Goal: Obtain resource: Download file/media

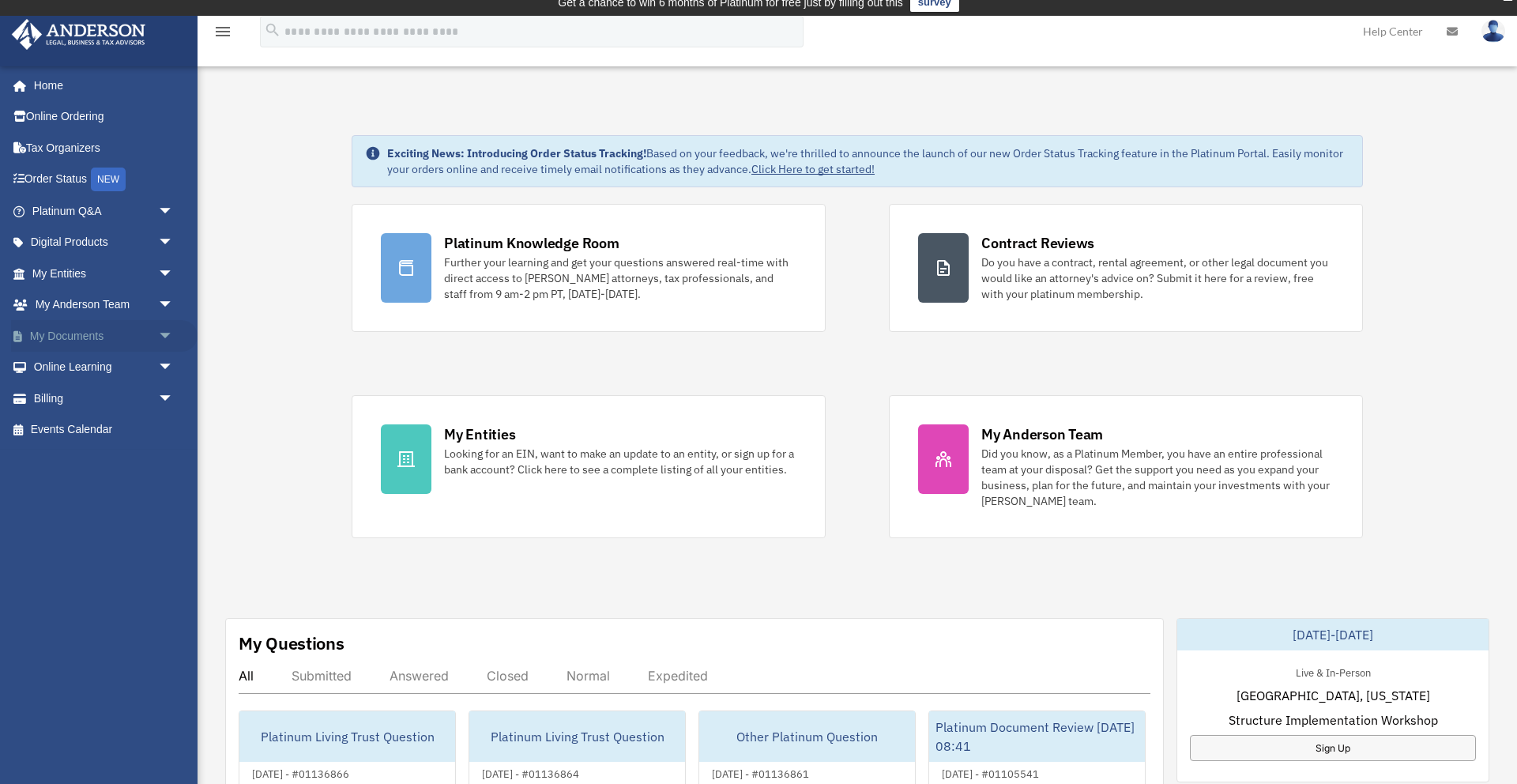
click at [161, 334] on span "arrow_drop_down" at bounding box center [173, 336] width 31 height 32
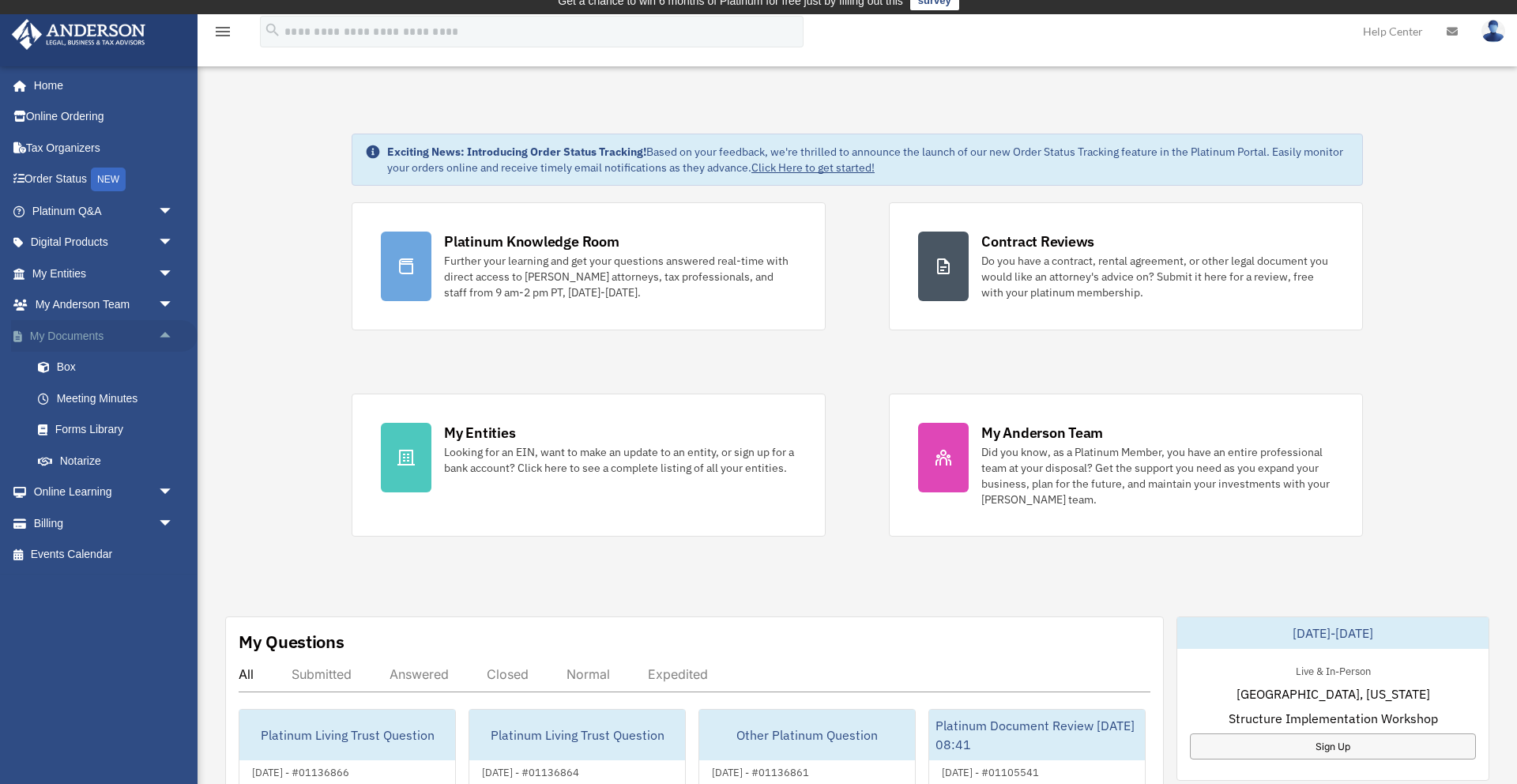
scroll to position [13, 0]
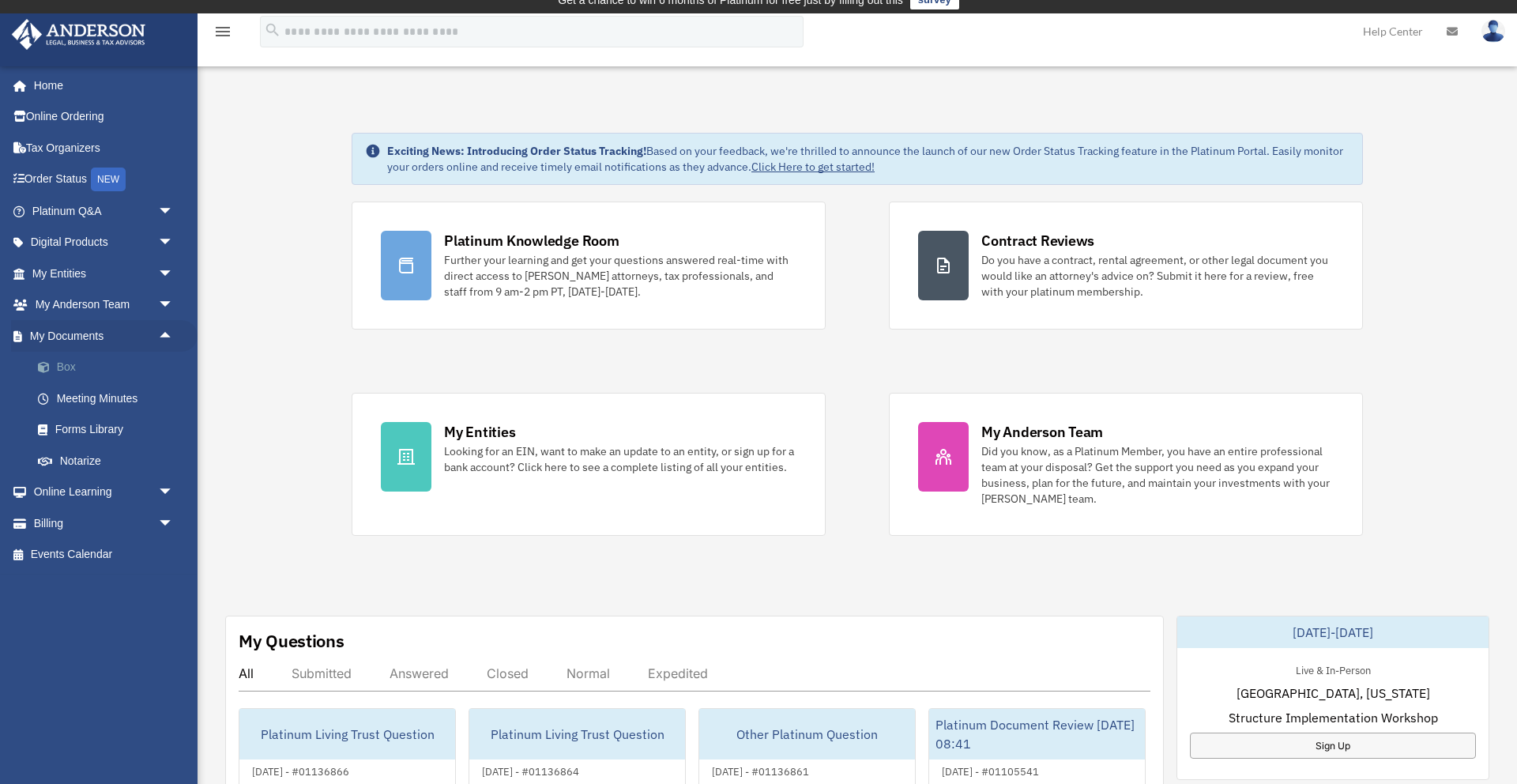
click at [63, 372] on link "Box" at bounding box center [109, 367] width 175 height 31
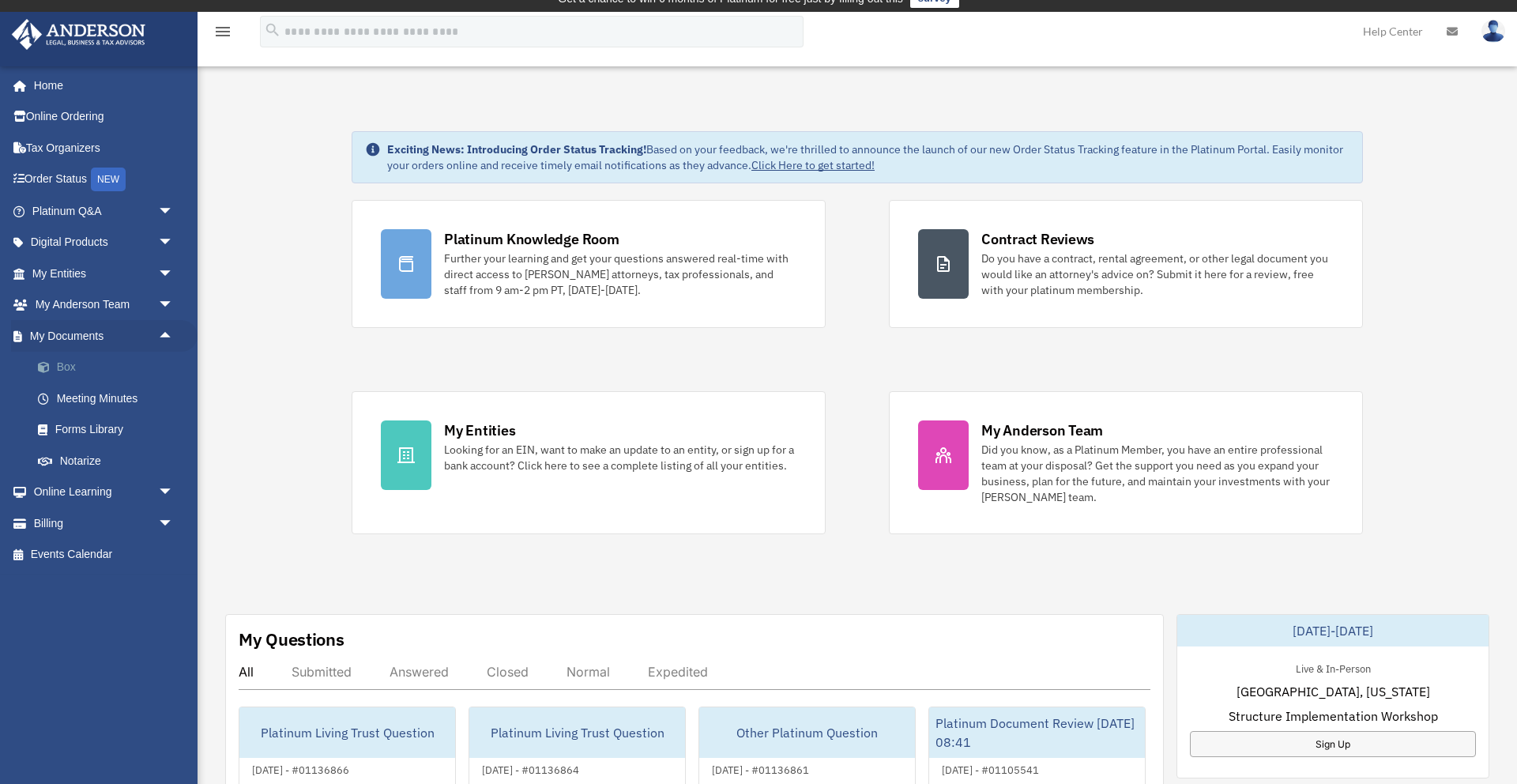
scroll to position [7, 0]
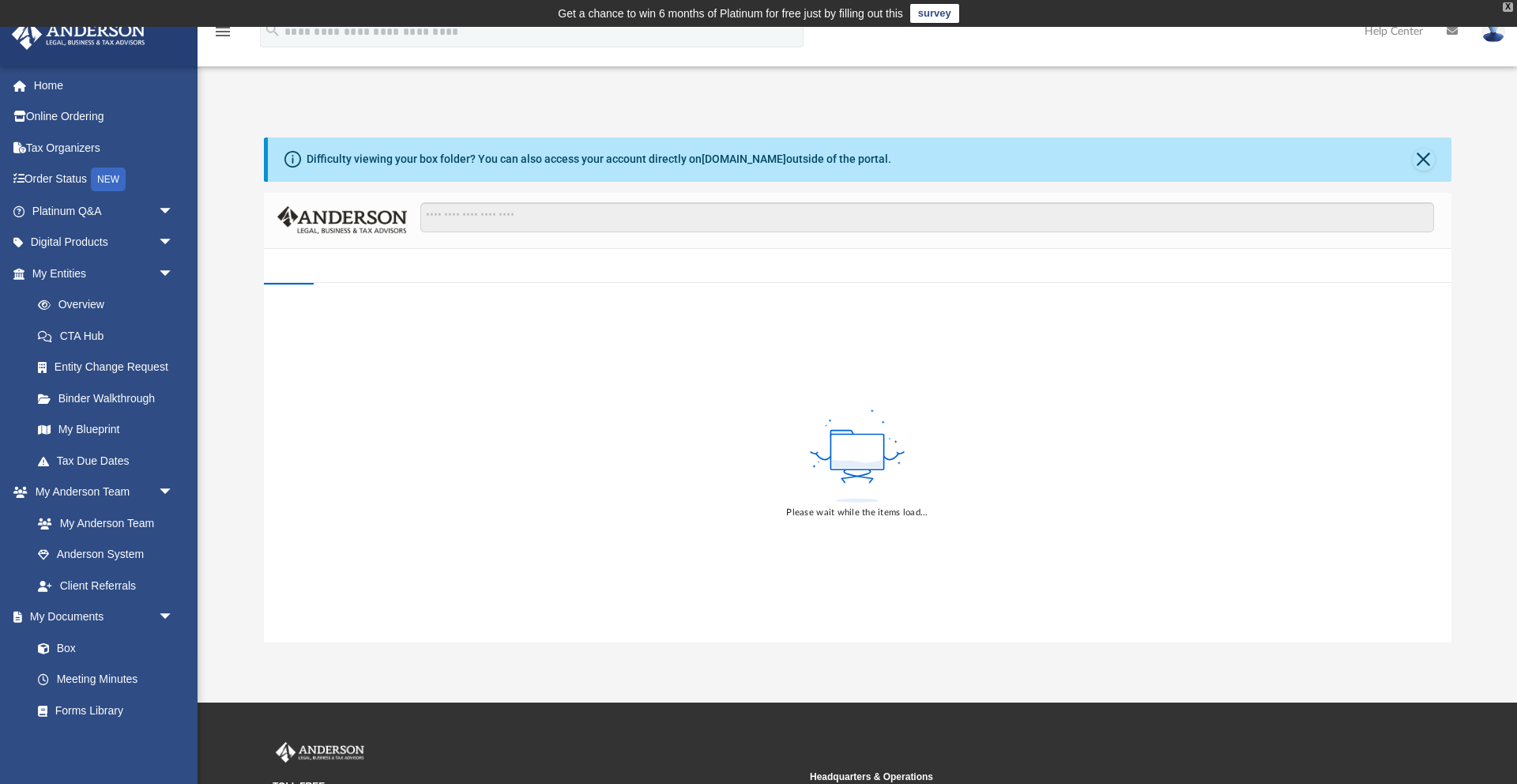
click at [1508, 10] on div "X" at bounding box center [1508, 8] width 10 height 9
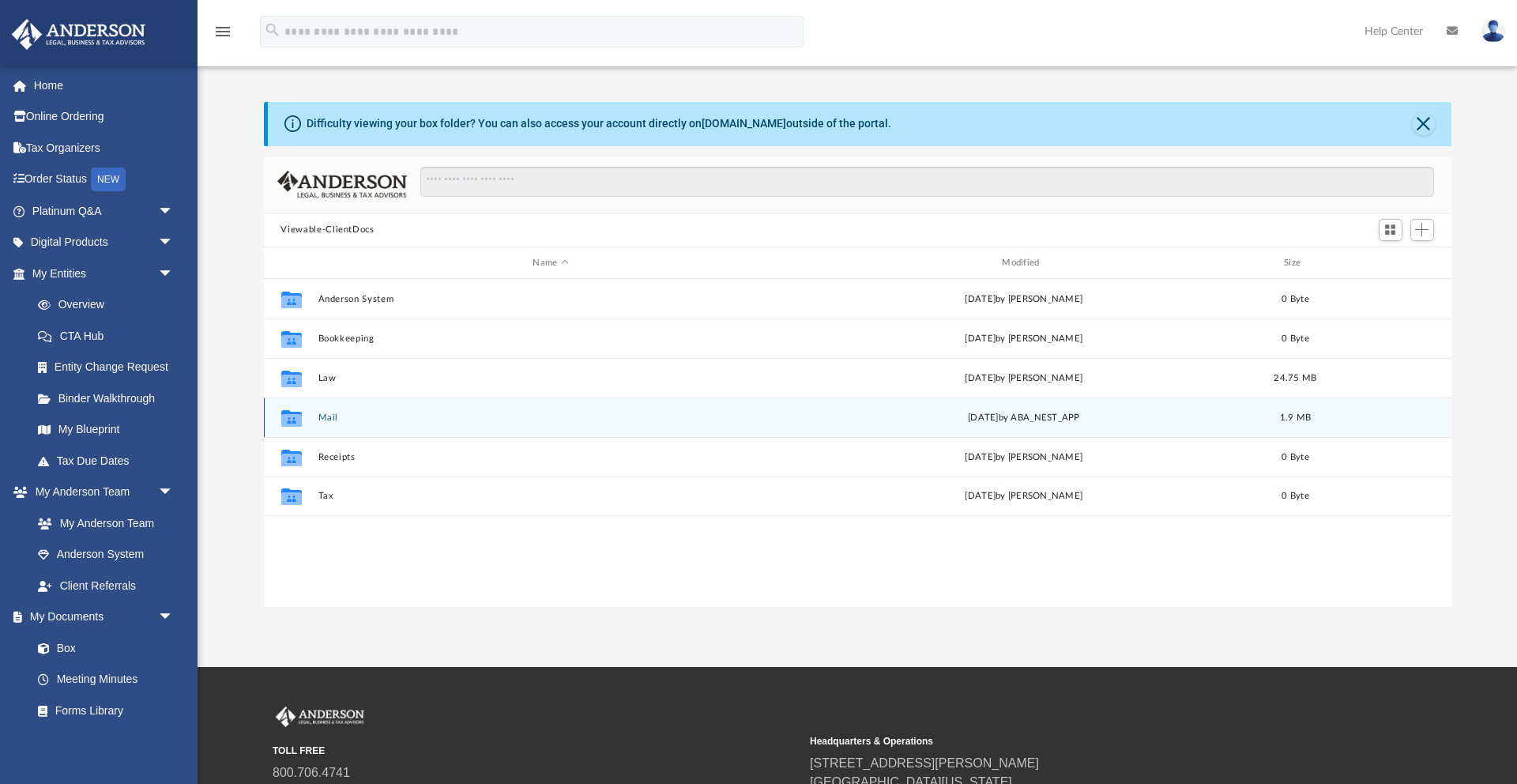
scroll to position [12, 0]
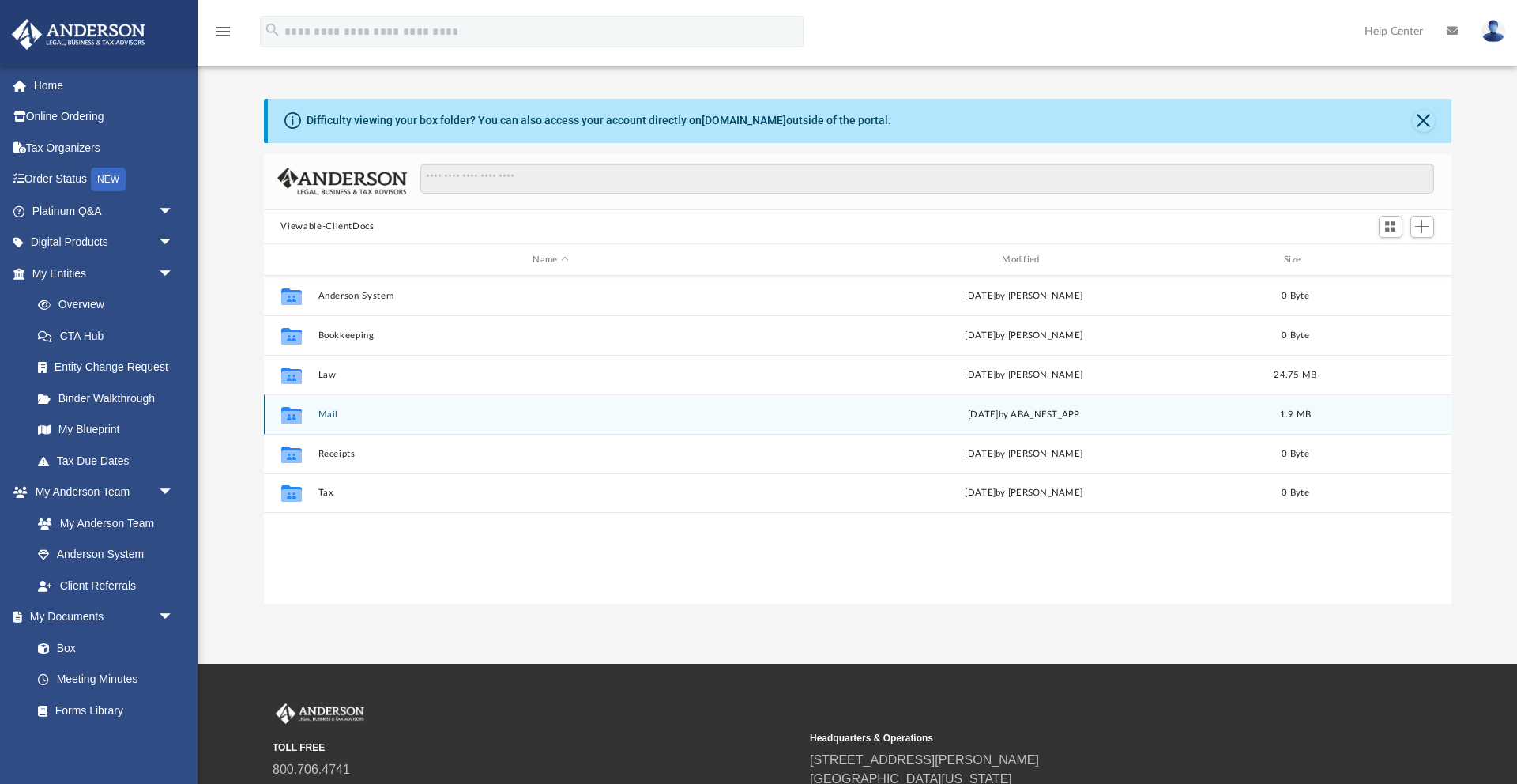
click at [332, 425] on div "Collaborated Folder Mail Mon Oct 6 2025 by ABA_NEST_APP 1.9 MB" at bounding box center [858, 414] width 1188 height 40
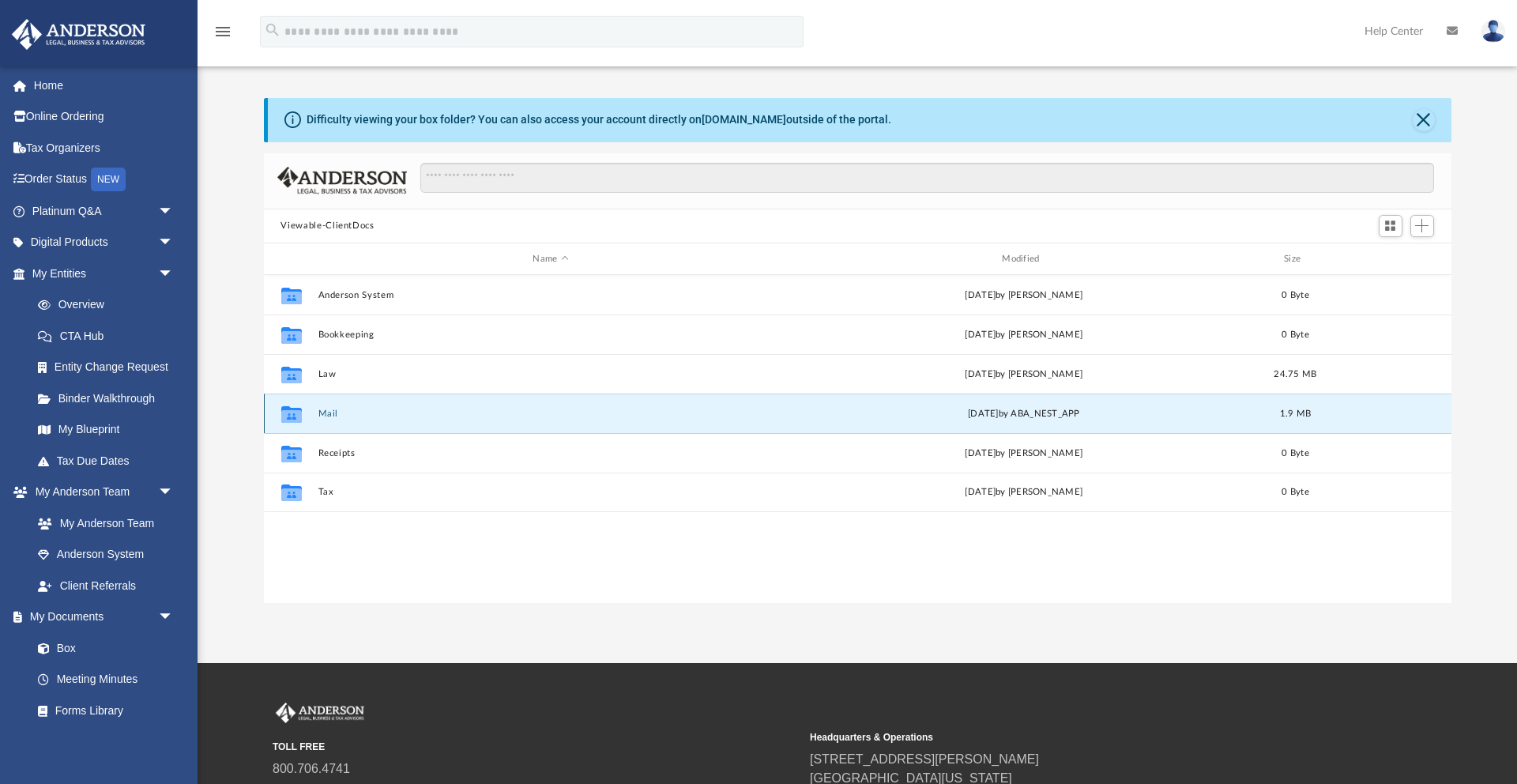
click at [333, 415] on button "Mail" at bounding box center [550, 413] width 466 height 10
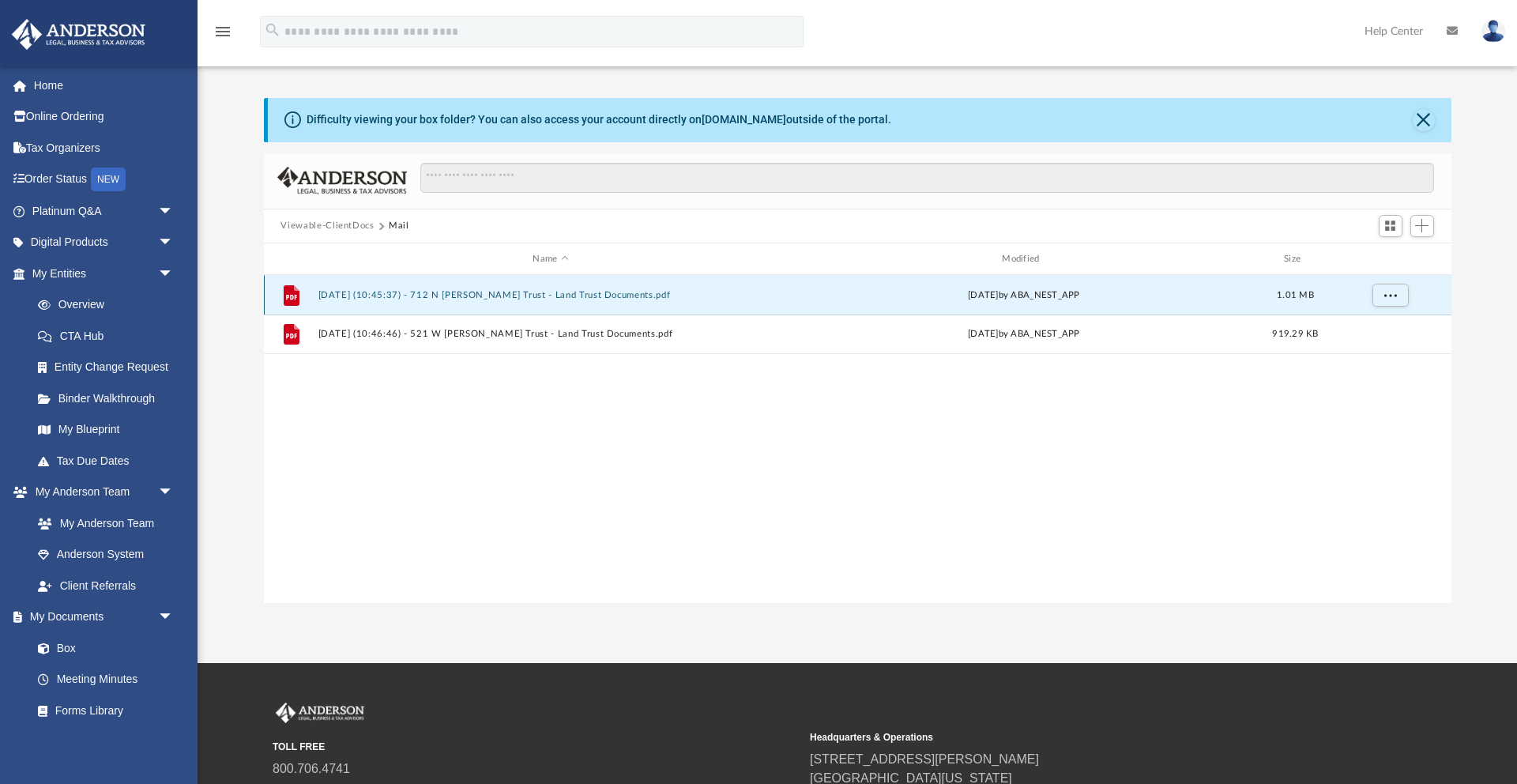
click at [541, 292] on button "2025.10.06 (10:45:37) - 712 N Florence Trust - Land Trust Documents.pdf" at bounding box center [550, 295] width 466 height 10
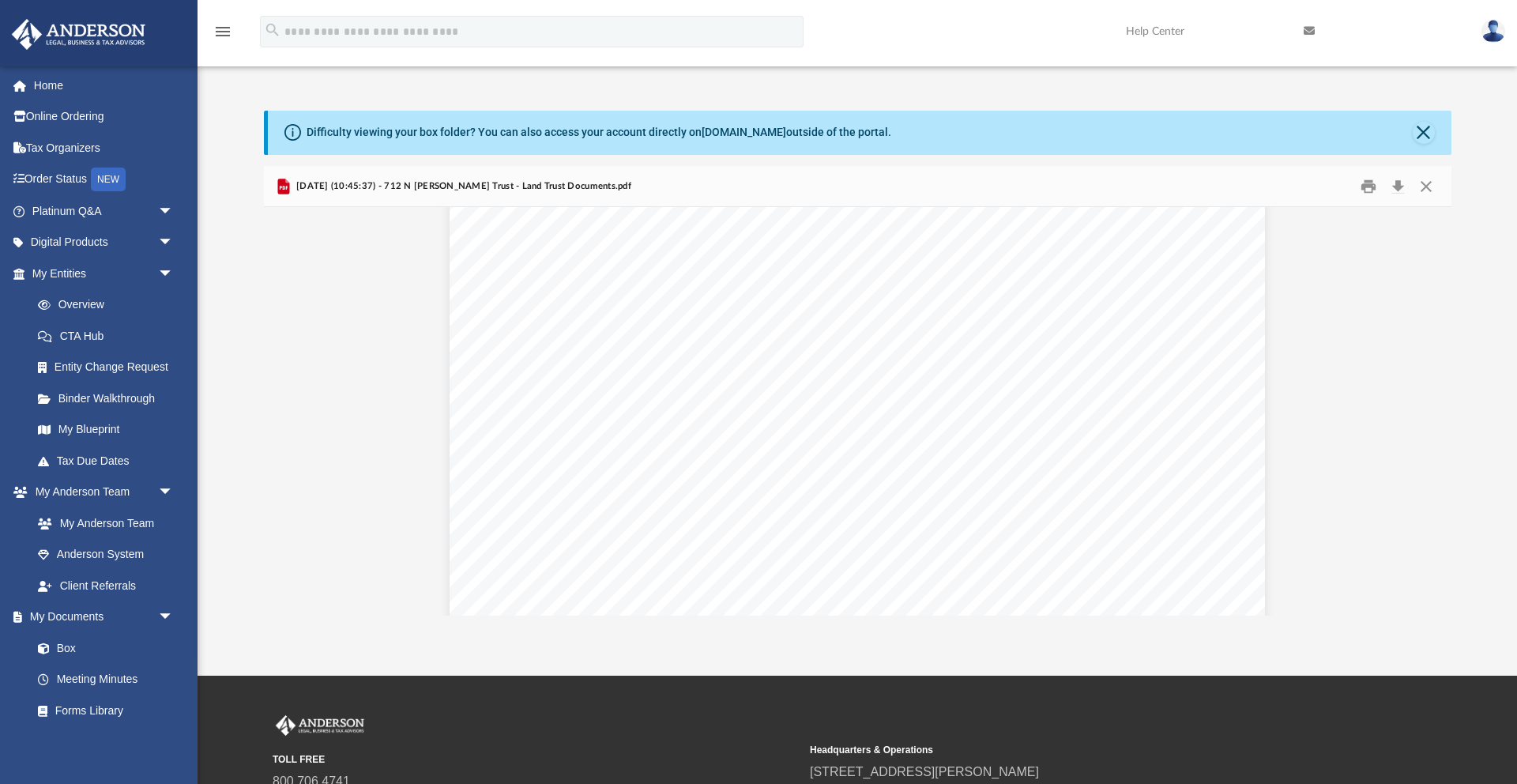
scroll to position [0, 0]
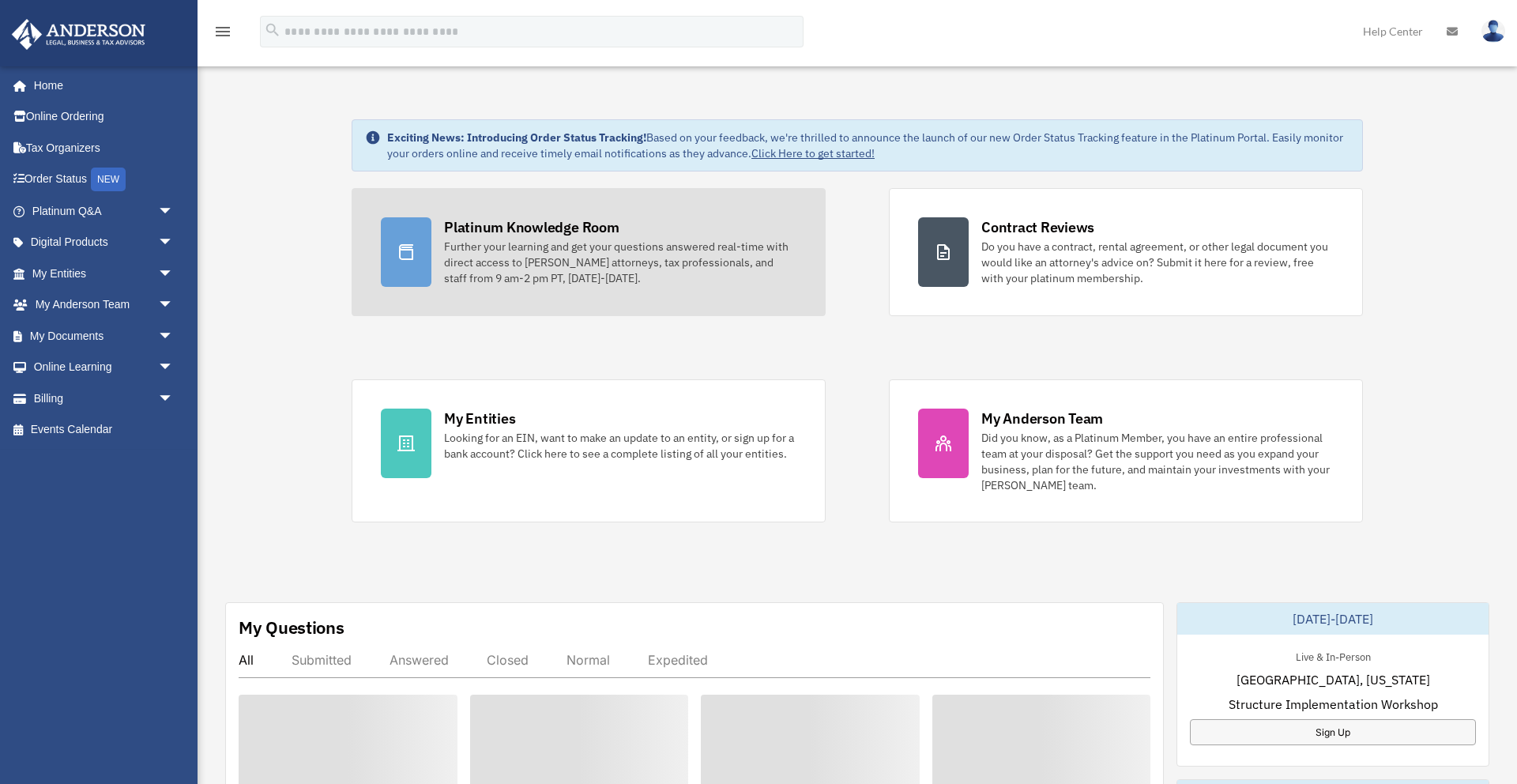
scroll to position [3, 0]
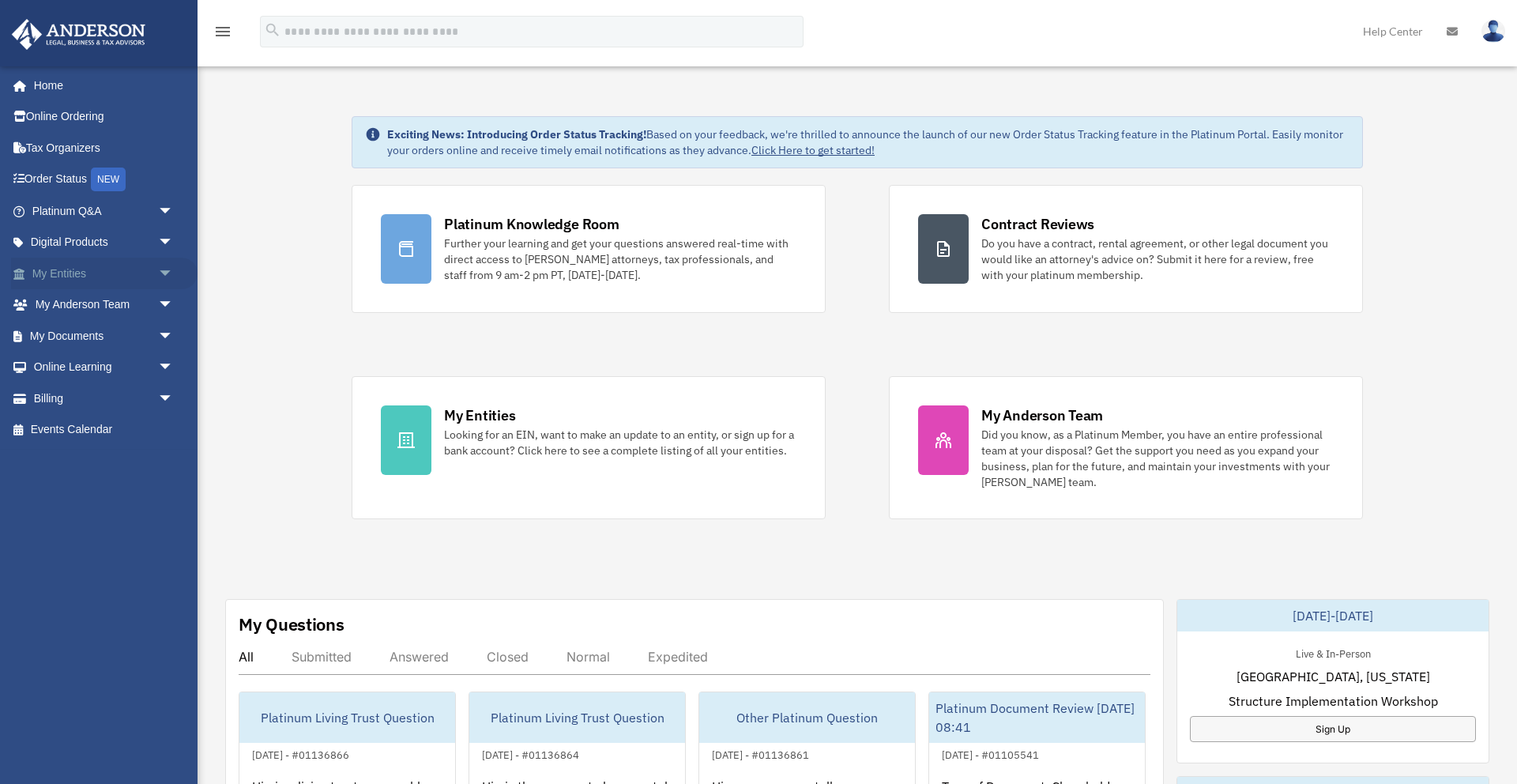
click at [161, 273] on span "arrow_drop_down" at bounding box center [173, 273] width 31 height 32
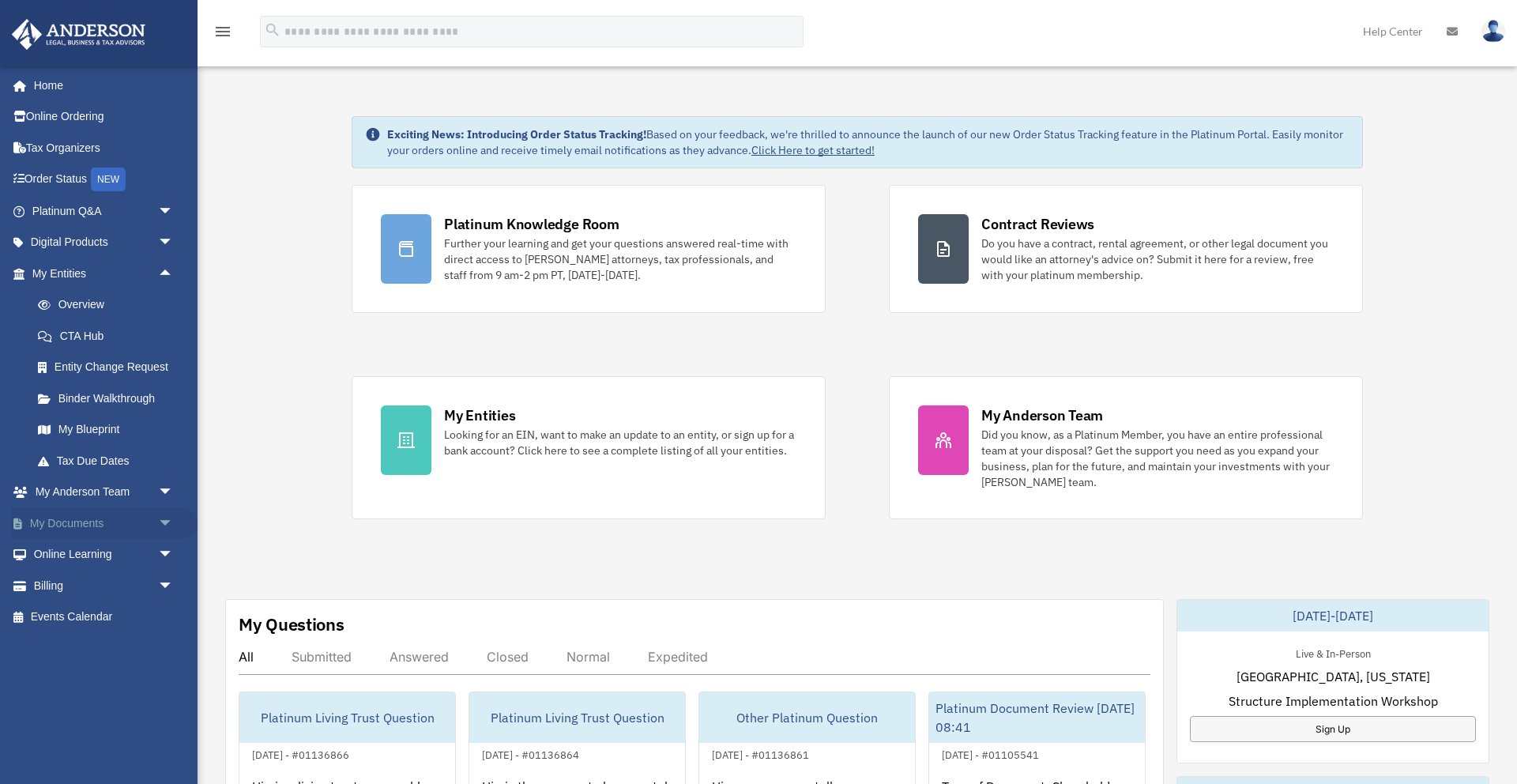
click at [158, 521] on span "arrow_drop_down" at bounding box center [173, 523] width 31 height 32
click at [91, 549] on link "Box" at bounding box center [109, 554] width 175 height 31
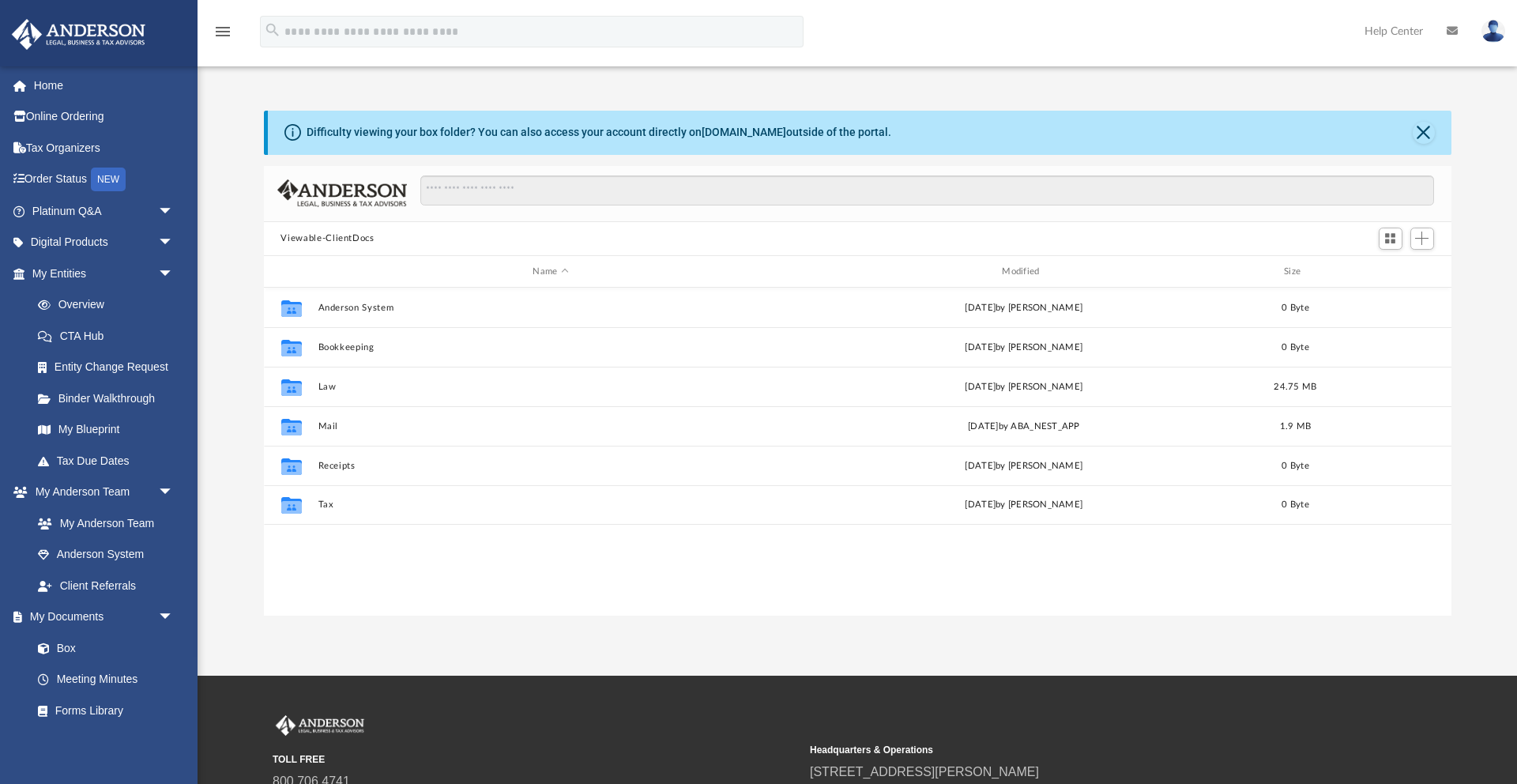
scroll to position [359, 1188]
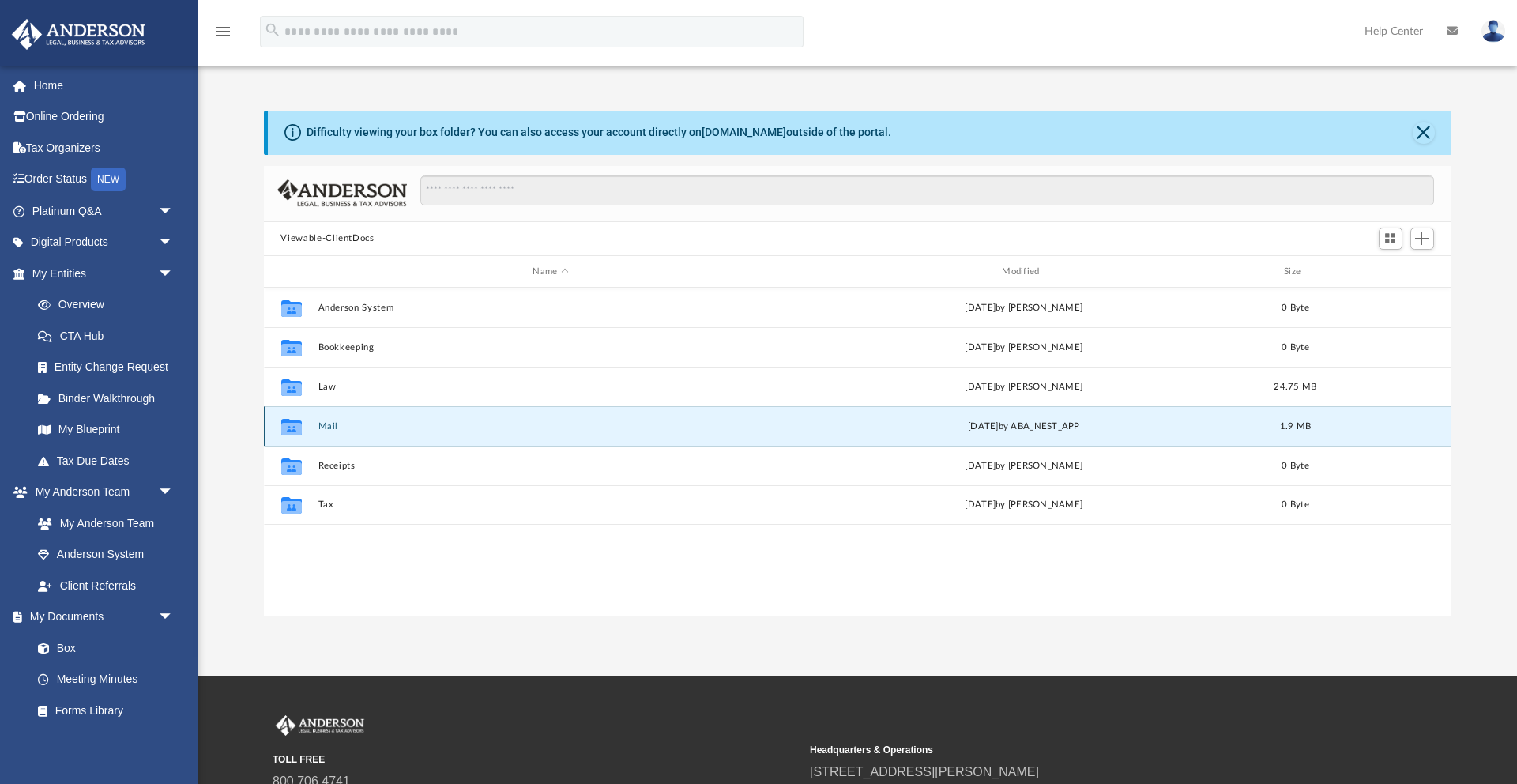
click at [386, 427] on button "Mail" at bounding box center [550, 426] width 466 height 10
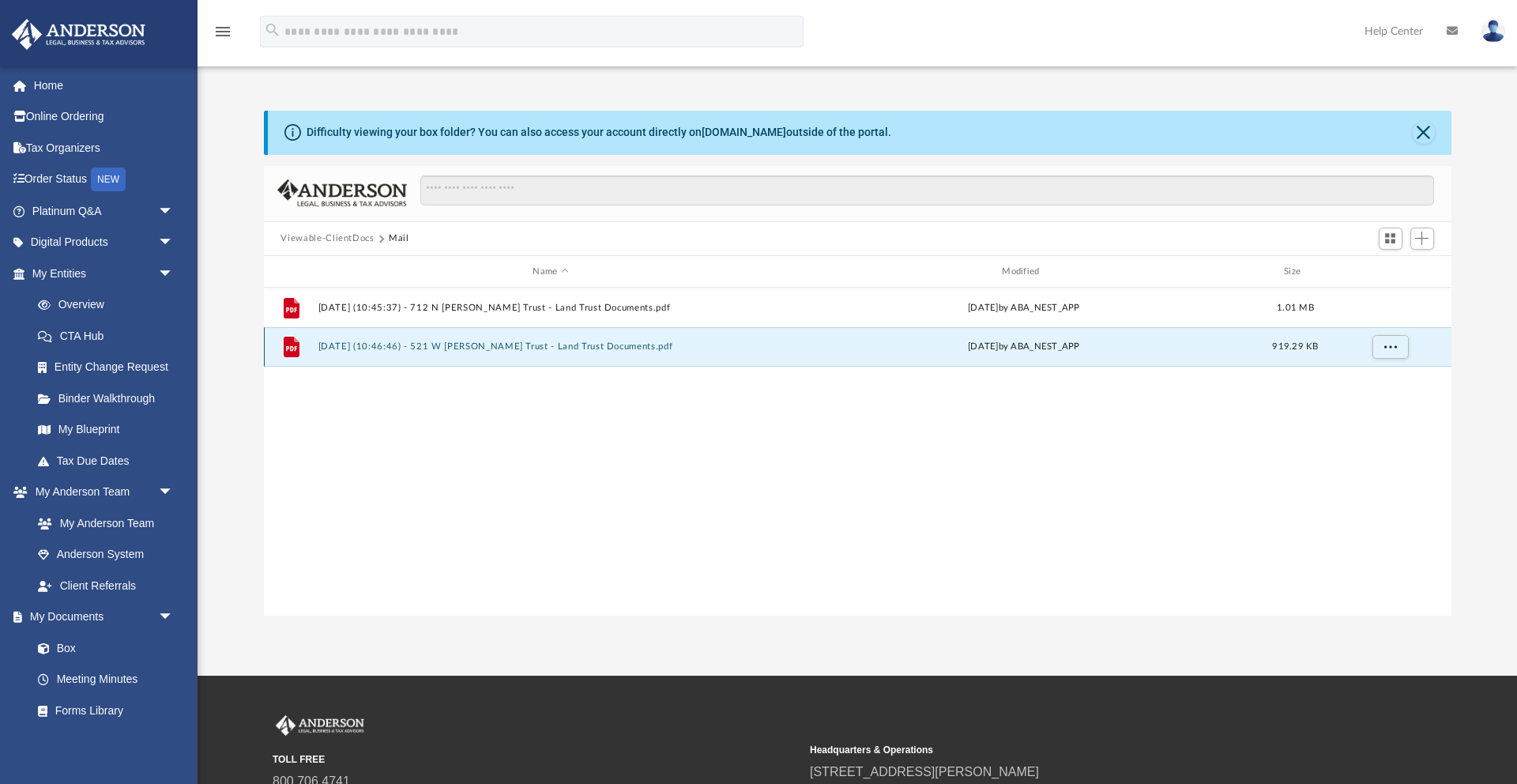
click at [566, 349] on button "2025.10.06 (10:46:46) - 521 W Ward Trust - Land Trust Documents.pdf" at bounding box center [550, 347] width 466 height 10
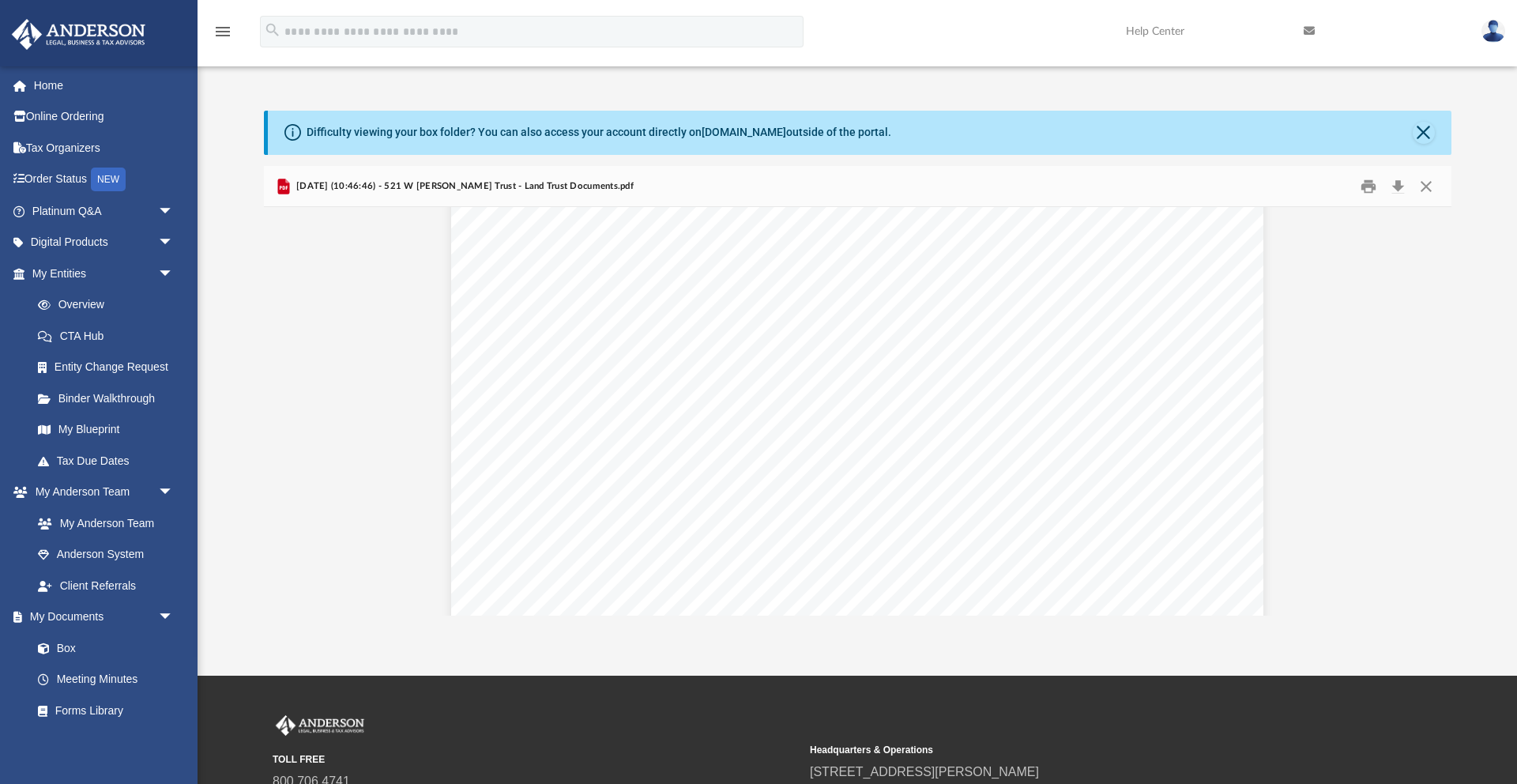
scroll to position [0, 0]
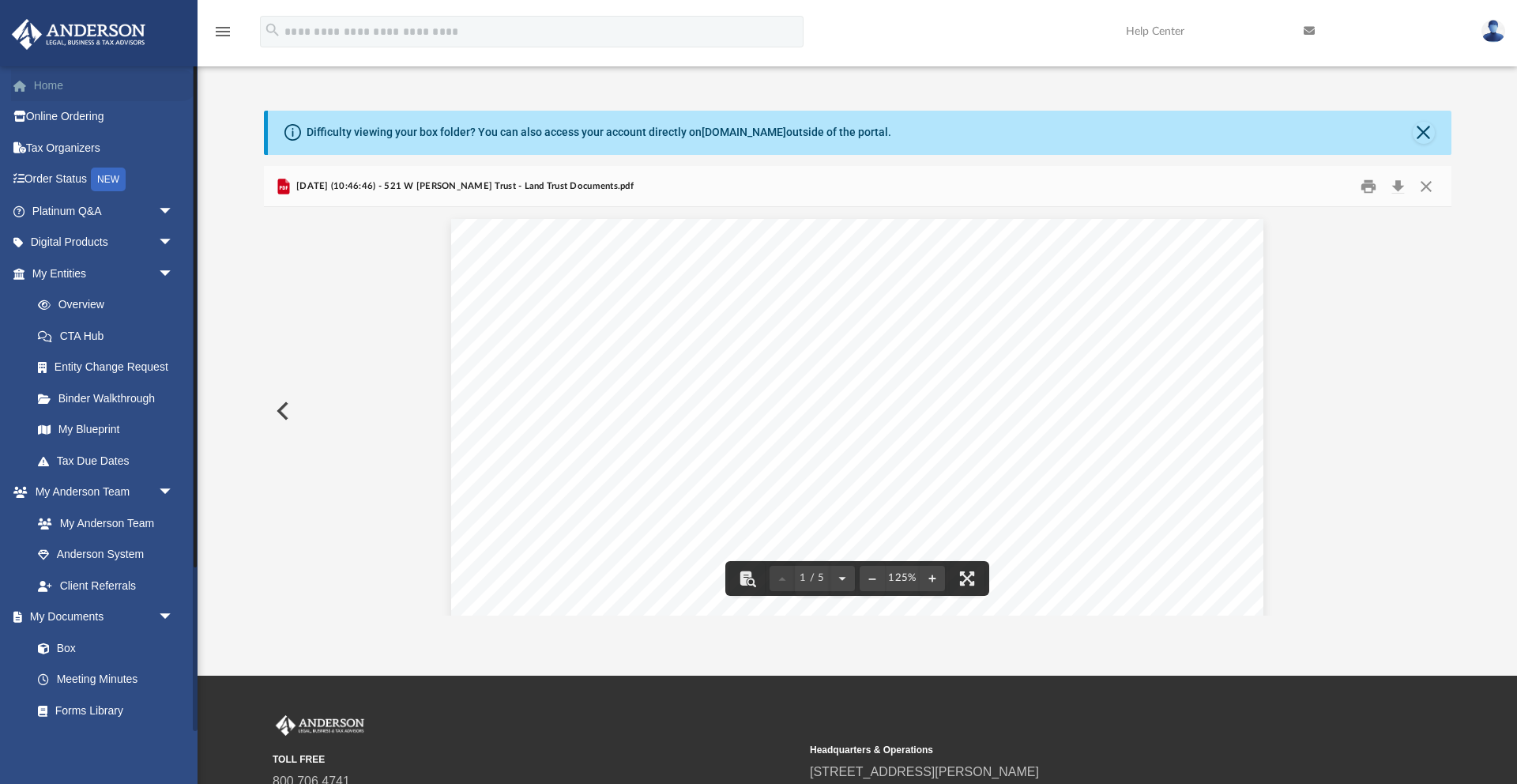
click at [47, 94] on link "Home" at bounding box center [104, 85] width 186 height 31
